Goal: Task Accomplishment & Management: Manage account settings

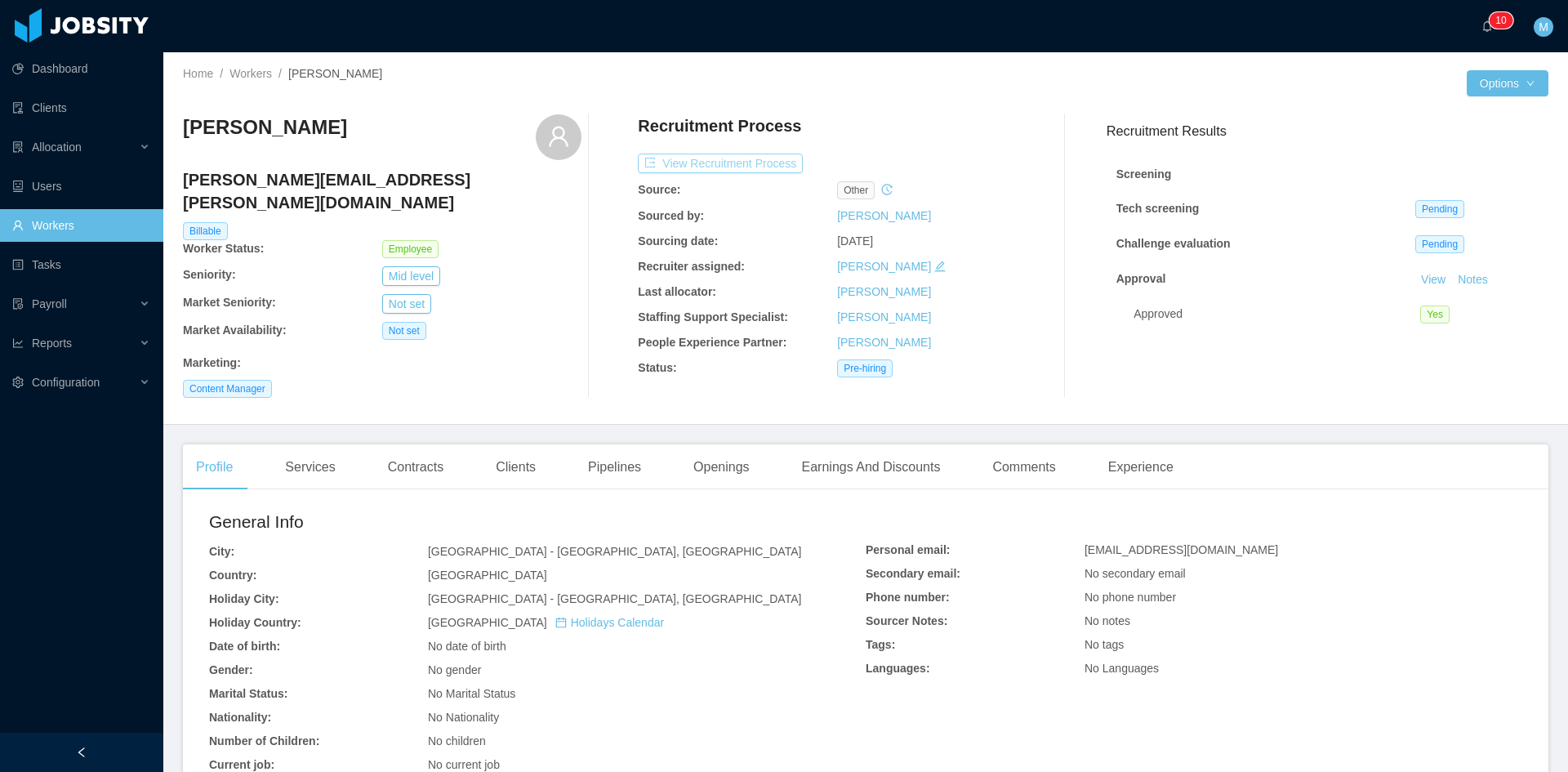
click at [667, 162] on button "View Recruitment Process" at bounding box center [720, 163] width 165 height 19
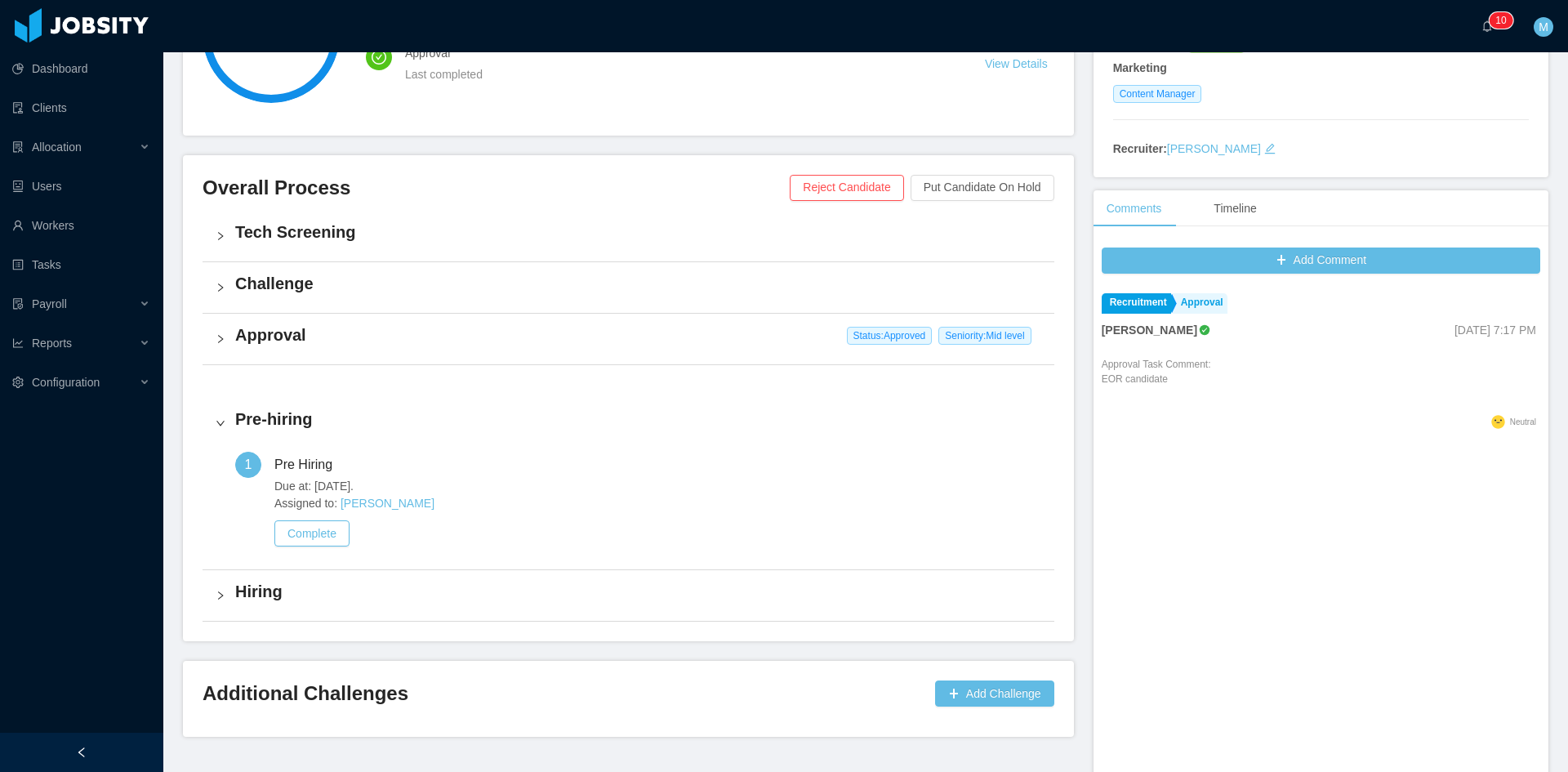
scroll to position [361, 0]
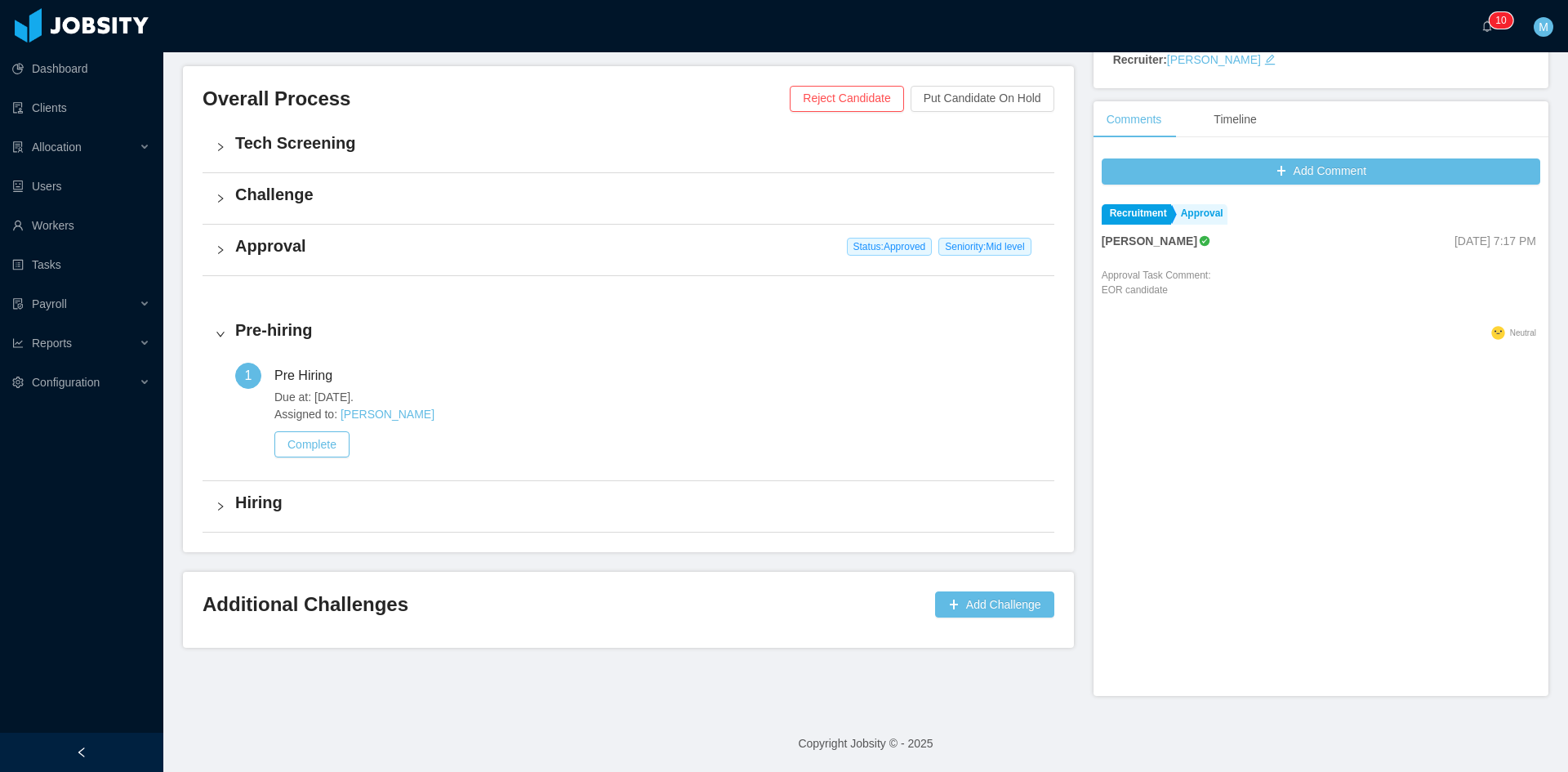
click at [213, 233] on div "Approval Status: Approved Seniority: Mid level" at bounding box center [629, 250] width 852 height 51
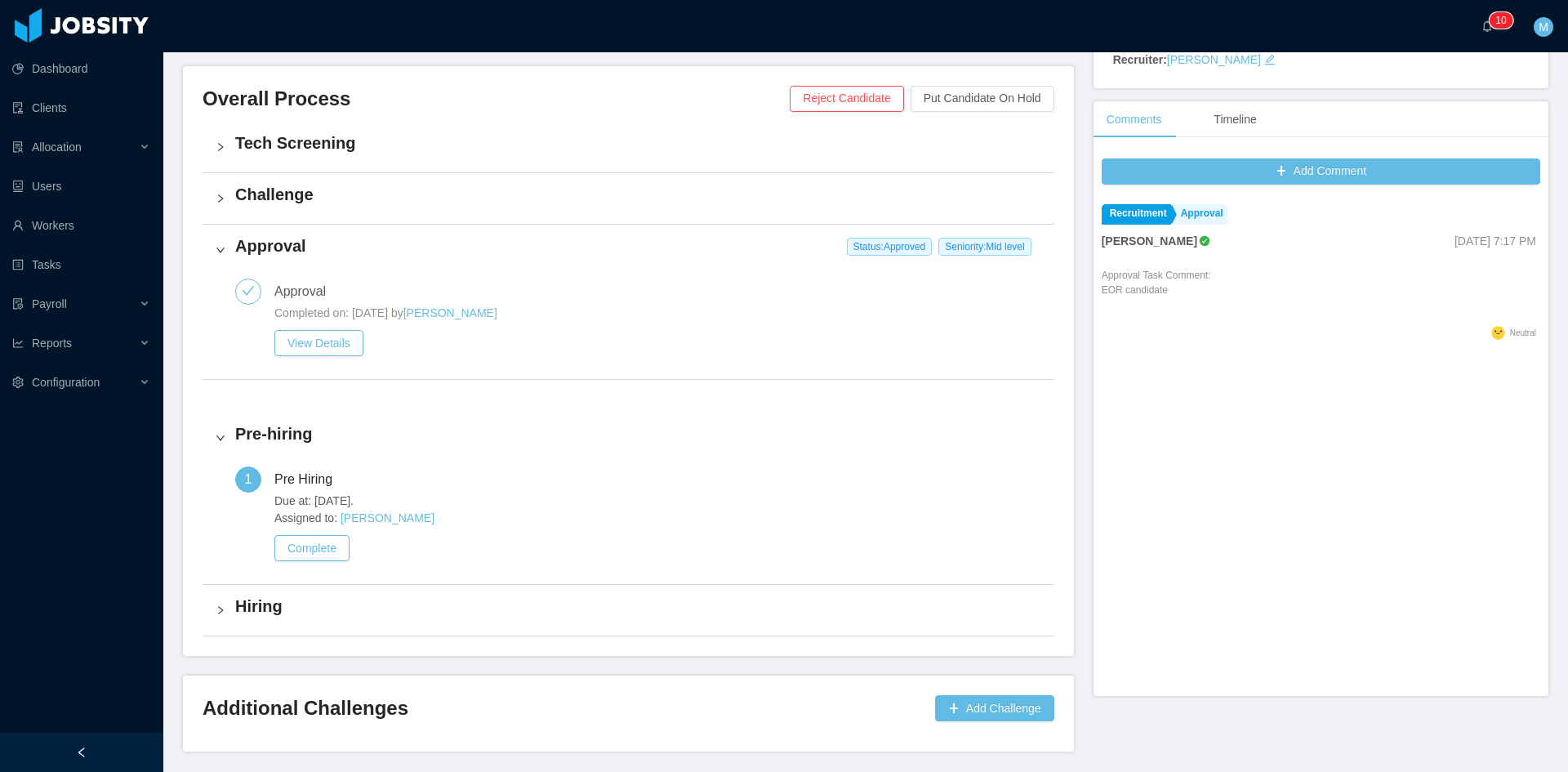
scroll to position [0, 0]
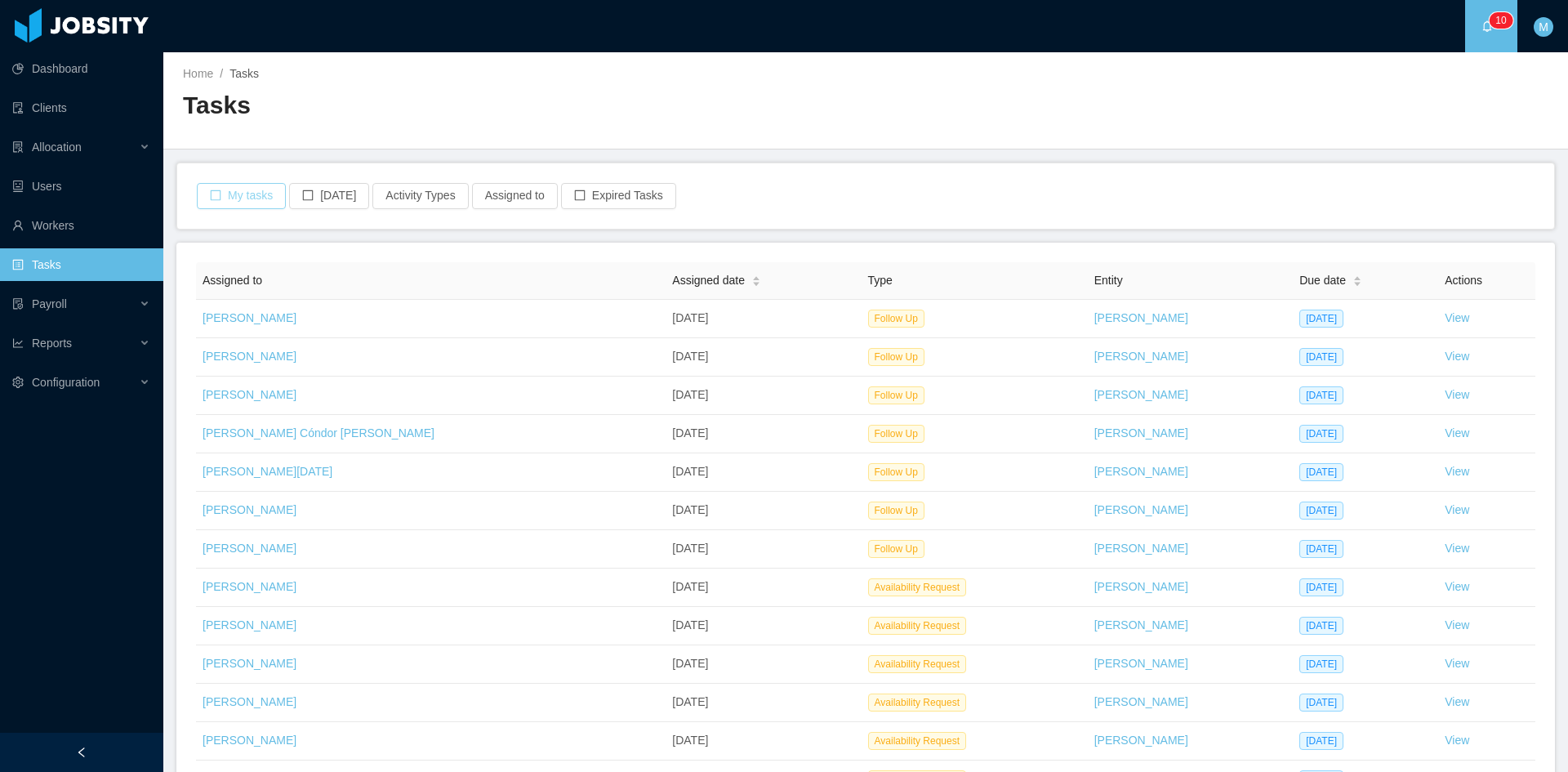
click at [244, 198] on button "My tasks" at bounding box center [241, 196] width 89 height 26
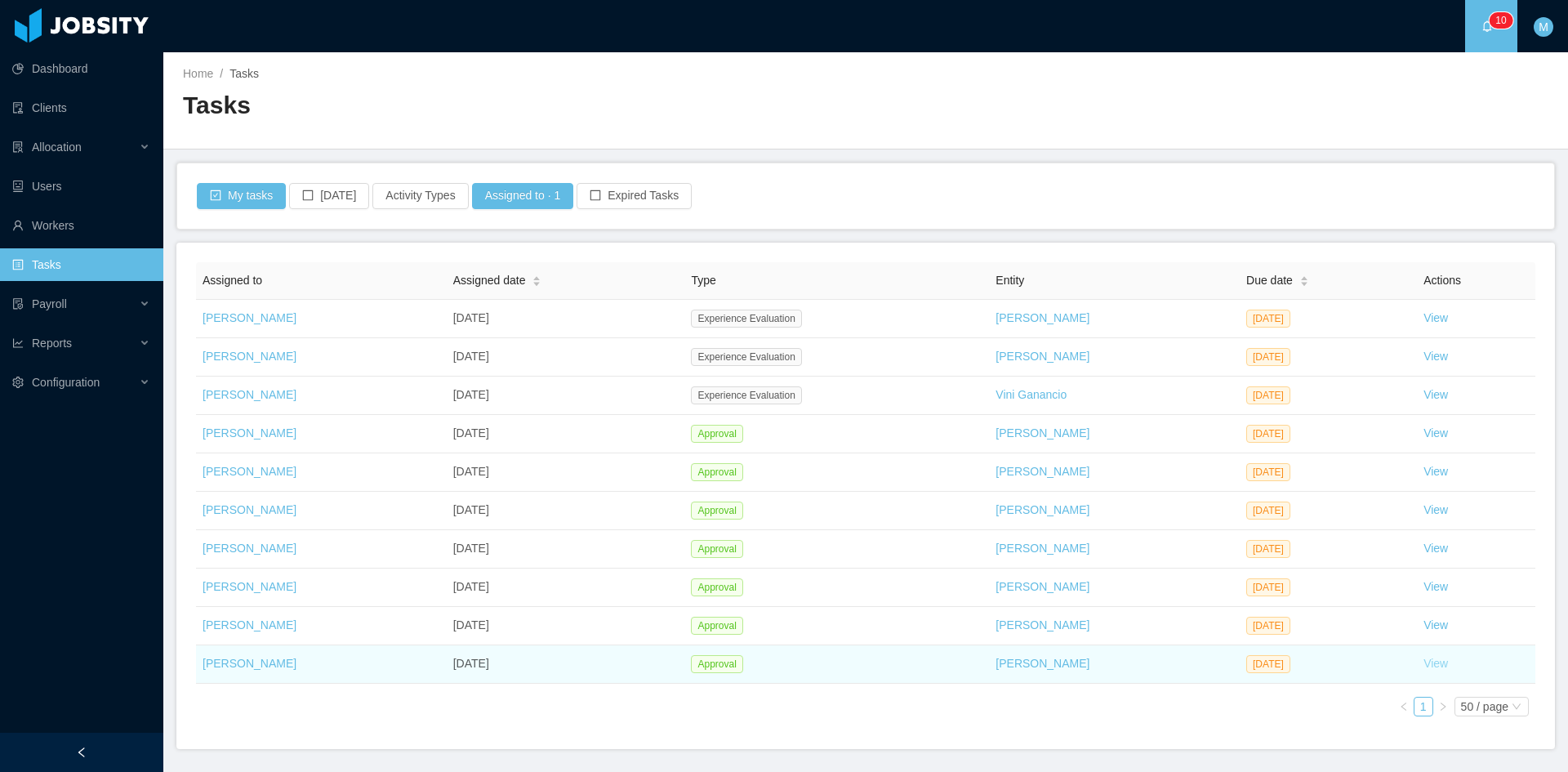
click at [1430, 663] on link "View" at bounding box center [1435, 662] width 24 height 13
